Goal: Task Accomplishment & Management: Manage account settings

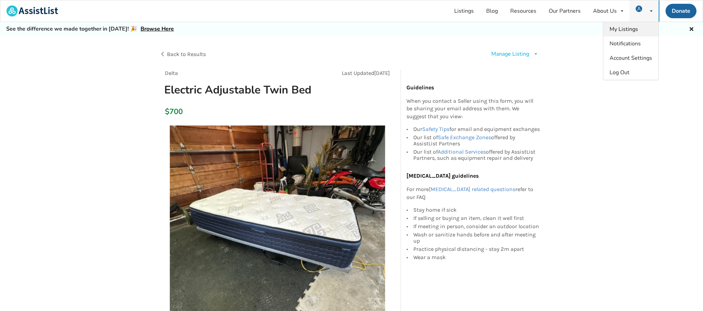
click at [634, 30] on span "My Listings" at bounding box center [623, 29] width 28 height 8
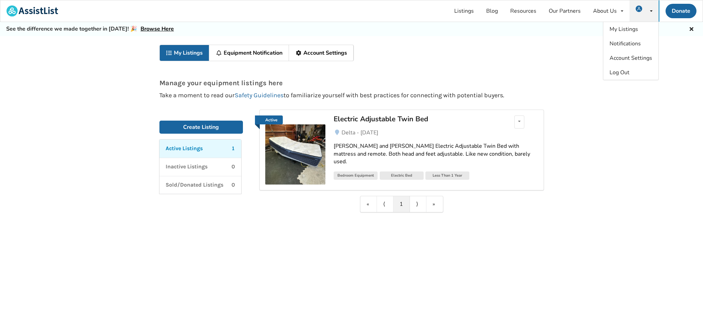
click at [293, 141] on img at bounding box center [295, 154] width 60 height 60
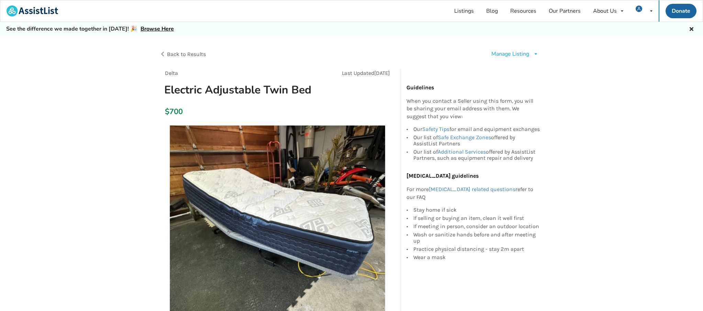
click at [535, 52] on icon at bounding box center [535, 54] width 5 height 4
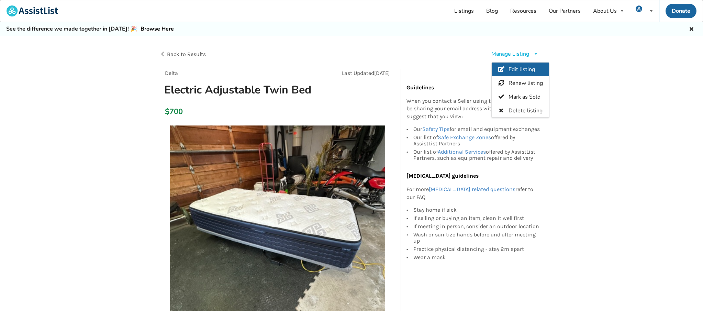
click at [529, 68] on span "Edit listing" at bounding box center [521, 70] width 26 height 8
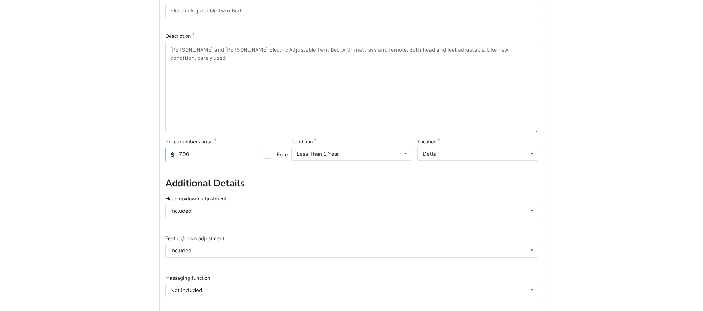
drag, startPoint x: 183, startPoint y: 155, endPoint x: 178, endPoint y: 156, distance: 4.9
click at [178, 156] on input "700" at bounding box center [212, 154] width 94 height 15
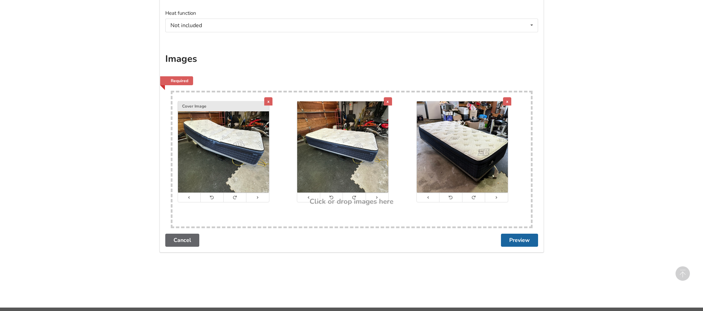
scroll to position [417, 0]
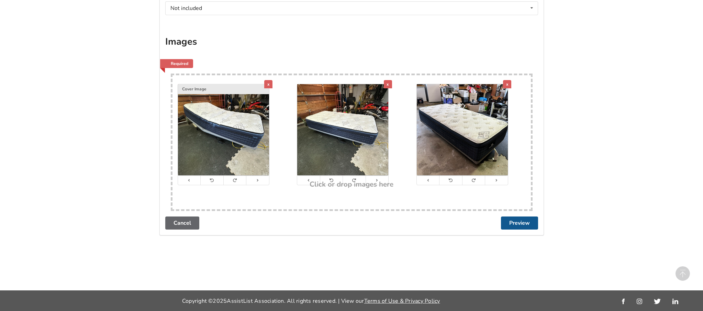
type input "600"
click at [514, 221] on button "Preview" at bounding box center [519, 222] width 37 height 13
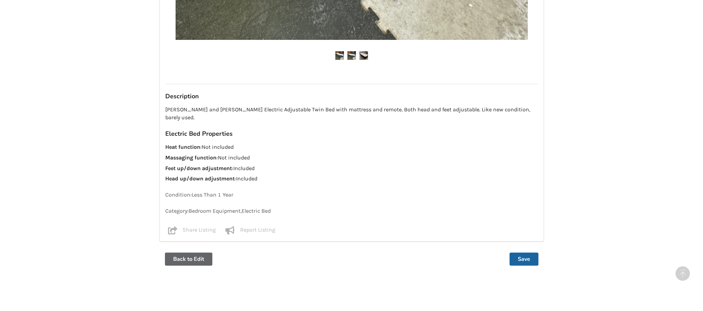
scroll to position [470, 0]
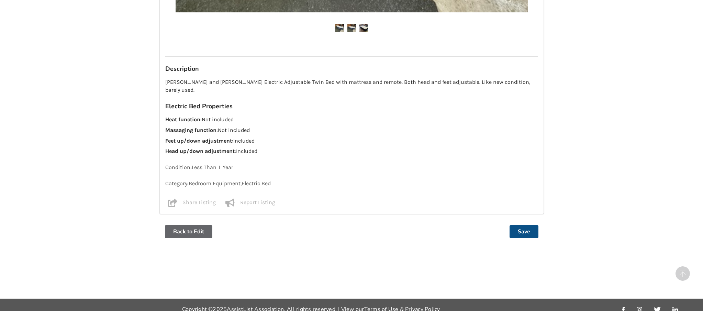
click at [523, 225] on button "Save" at bounding box center [523, 231] width 29 height 13
